Goal: Task Accomplishment & Management: Use online tool/utility

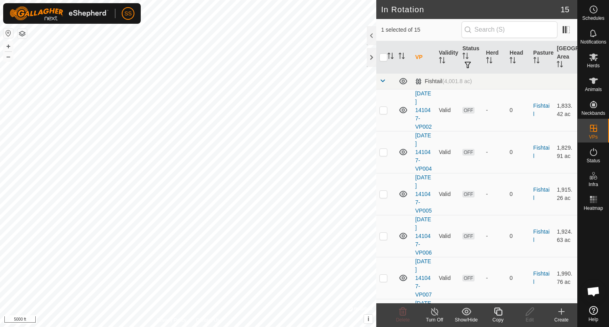
click at [501, 313] on icon at bounding box center [498, 312] width 10 height 10
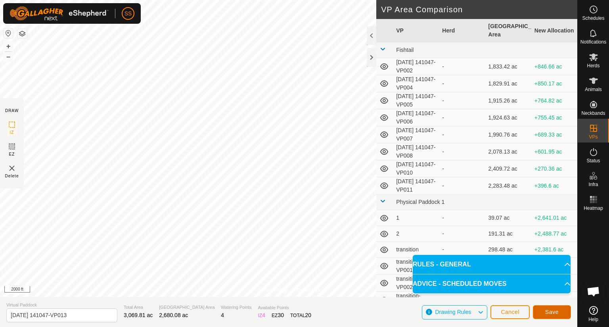
click at [553, 310] on span "Save" at bounding box center [551, 312] width 13 height 6
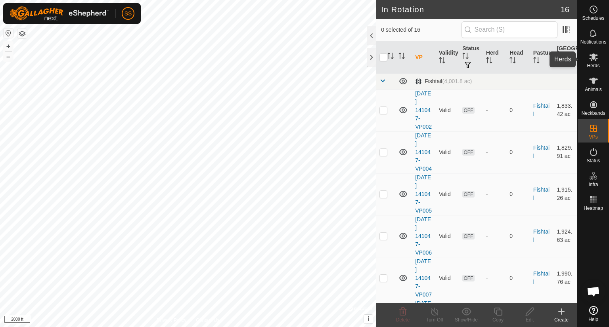
click at [592, 61] on icon at bounding box center [594, 57] width 10 height 10
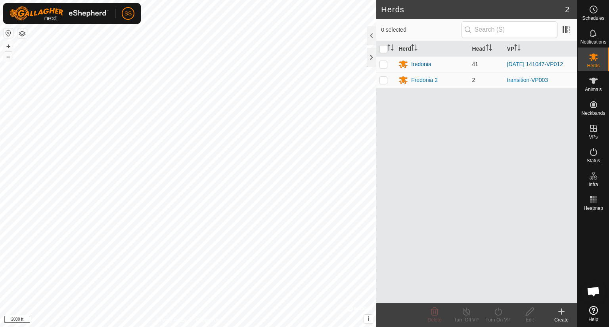
click at [385, 63] on p-checkbox at bounding box center [383, 64] width 8 height 6
checkbox input "true"
click at [498, 312] on icon at bounding box center [498, 312] width 10 height 10
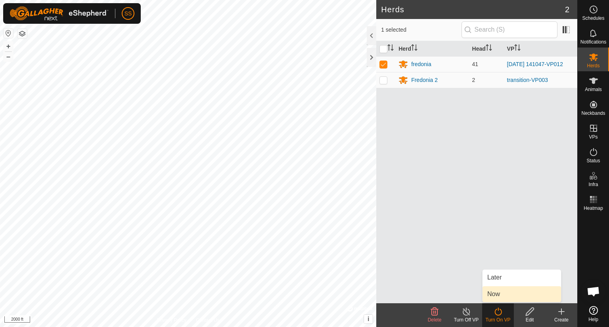
click at [505, 294] on link "Now" at bounding box center [521, 295] width 78 height 16
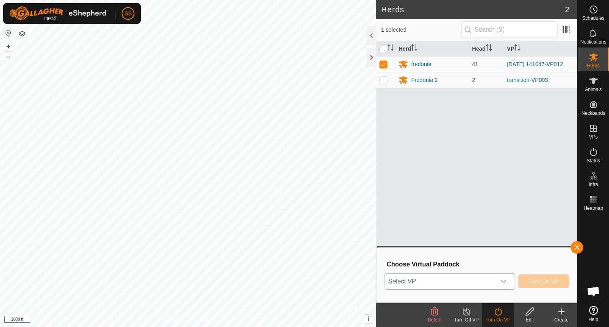
click at [490, 281] on span "Select VP" at bounding box center [440, 282] width 111 height 16
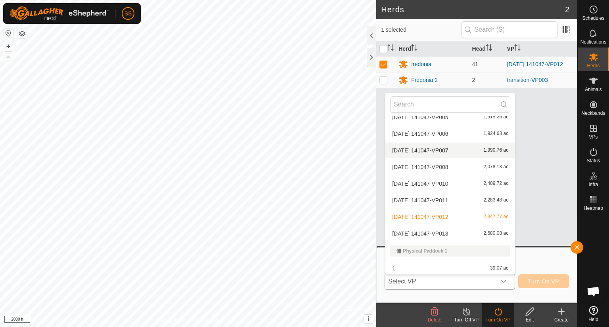
scroll to position [59, 0]
click at [461, 236] on li "[DATE] 141047-VP013 2,680.08 ac" at bounding box center [450, 234] width 130 height 16
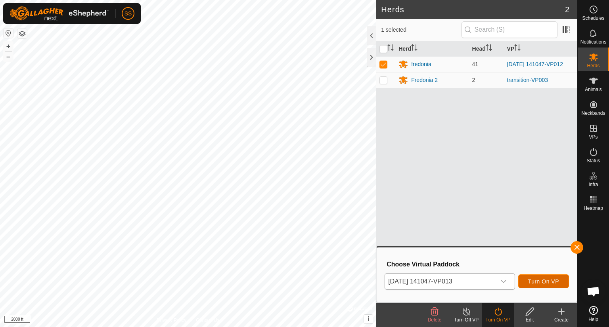
click at [559, 286] on button "Turn On VP" at bounding box center [543, 282] width 51 height 14
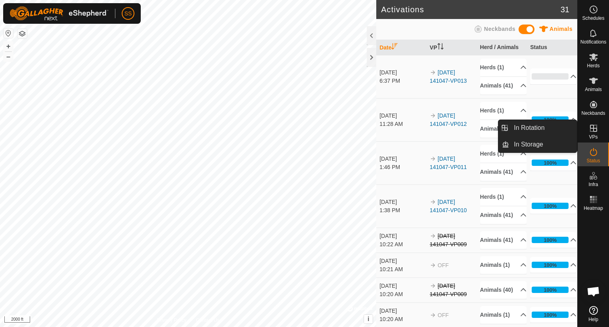
click at [590, 125] on icon at bounding box center [593, 128] width 7 height 7
click at [598, 128] on es-virtualpaddocks-svg-icon at bounding box center [593, 128] width 14 height 13
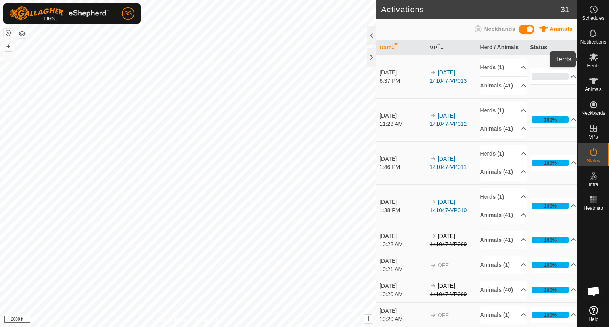
click at [595, 61] on icon at bounding box center [594, 57] width 10 height 10
